Goal: Transaction & Acquisition: Obtain resource

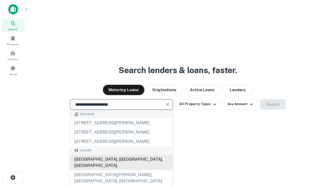
click at [121, 170] on div "[GEOGRAPHIC_DATA], [GEOGRAPHIC_DATA], [GEOGRAPHIC_DATA]" at bounding box center [121, 161] width 103 height 15
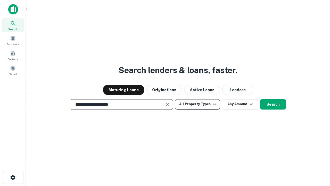
type input "**********"
click at [197, 104] on button "All Property Types" at bounding box center [197, 104] width 45 height 10
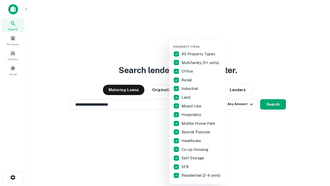
click at [202, 43] on button "button" at bounding box center [201, 43] width 57 height 0
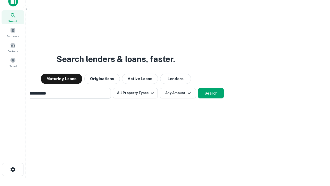
scroll to position [8, 0]
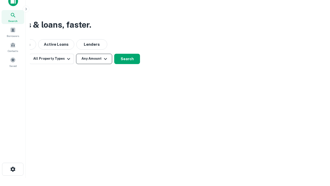
click at [94, 59] on button "Any Amount" at bounding box center [94, 59] width 36 height 10
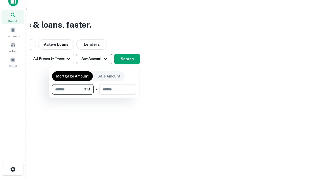
type input "*******"
click at [94, 94] on button "button" at bounding box center [94, 94] width 84 height 0
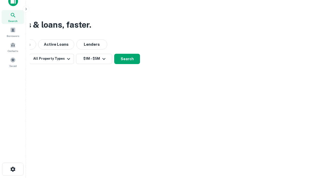
scroll to position [8, 0]
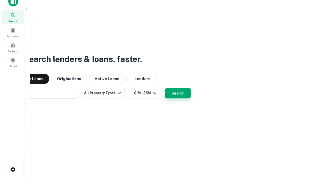
click at [165, 88] on button "Search" at bounding box center [178, 93] width 26 height 10
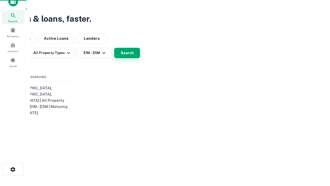
scroll to position [8, 0]
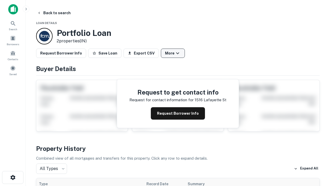
click at [173, 53] on button "More" at bounding box center [173, 52] width 24 height 9
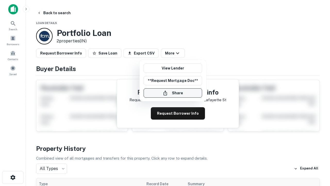
click at [173, 93] on button "Share" at bounding box center [173, 92] width 59 height 9
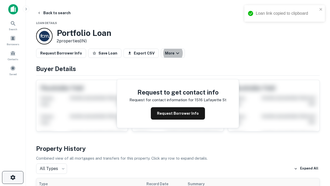
click at [13, 177] on icon "button" at bounding box center [13, 177] width 6 height 6
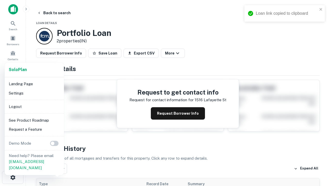
click at [34, 106] on li "Logout" at bounding box center [34, 106] width 55 height 9
